Goal: Information Seeking & Learning: Learn about a topic

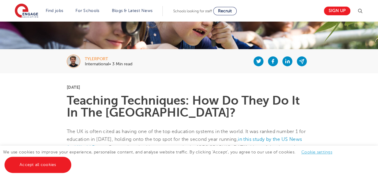
scroll to position [92, 0]
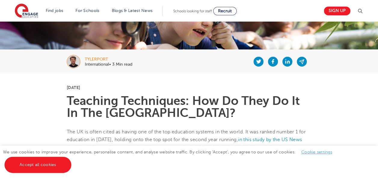
click at [94, 55] on div "tylerport International• 3 Min read" at bounding box center [189, 62] width 364 height 24
click at [92, 59] on div "tylerport" at bounding box center [108, 59] width 47 height 4
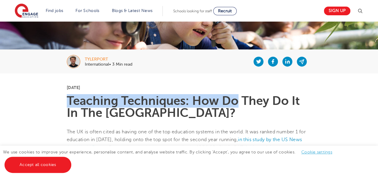
drag, startPoint x: 65, startPoint y: 101, endPoint x: 225, endPoint y: 97, distance: 159.8
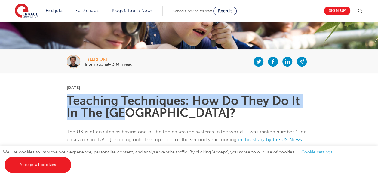
drag, startPoint x: 64, startPoint y: 101, endPoint x: 265, endPoint y: 113, distance: 201.9
copy h1 "Teaching Techniques: How Do They Do It In The [GEOGRAPHIC_DATA]?"
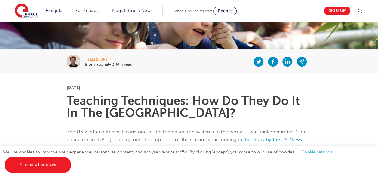
click at [186, 86] on p "[DATE]" at bounding box center [189, 88] width 244 height 4
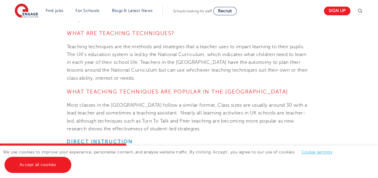
scroll to position [262, 0]
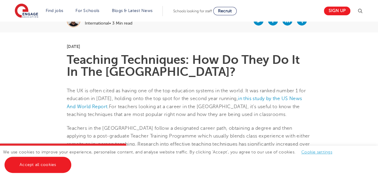
scroll to position [134, 0]
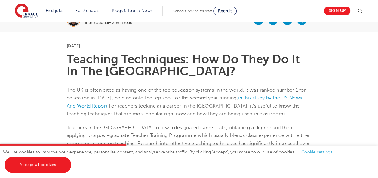
click at [233, 94] on p "The UK is often cited as having one of the top education systems in the world. …" at bounding box center [189, 102] width 244 height 32
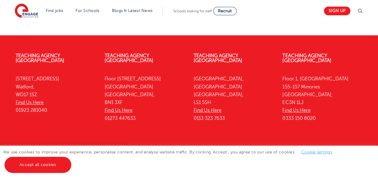
scroll to position [996, 0]
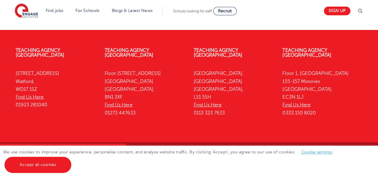
click at [233, 94] on p "[STREET_ADDRESS] Find Us Here 0113 323 7633" at bounding box center [233, 93] width 80 height 47
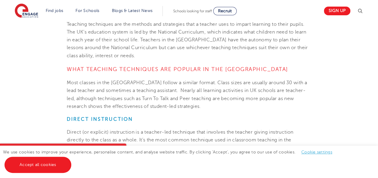
scroll to position [291, 0]
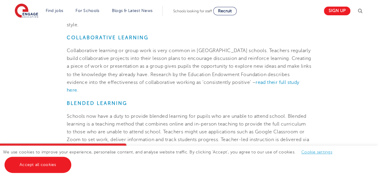
scroll to position [499, 0]
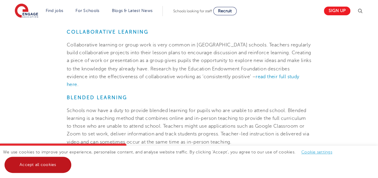
click at [23, 165] on link "Accept all cookies" at bounding box center [38, 165] width 67 height 16
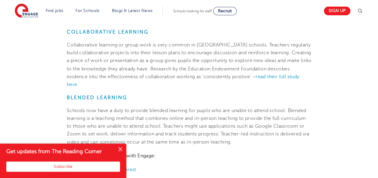
click at [119, 148] on button "Close" at bounding box center [120, 150] width 12 height 12
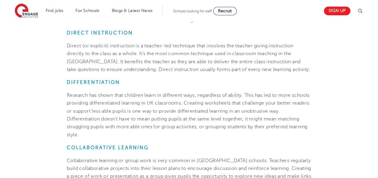
scroll to position [373, 0]
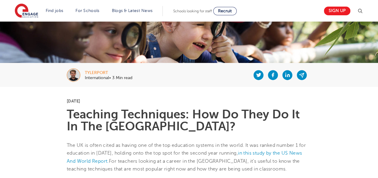
scroll to position [80, 0]
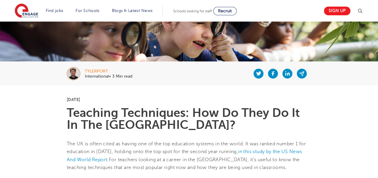
click at [305, 143] on span "The UK is often cited as having one of the top education systems in the world. …" at bounding box center [186, 147] width 239 height 13
drag, startPoint x: 309, startPoint y: 145, endPoint x: 285, endPoint y: 143, distance: 24.7
click at [285, 143] on span "The UK is often cited as having one of the top education systems in the world. …" at bounding box center [186, 147] width 239 height 13
